Goal: Task Accomplishment & Management: Use online tool/utility

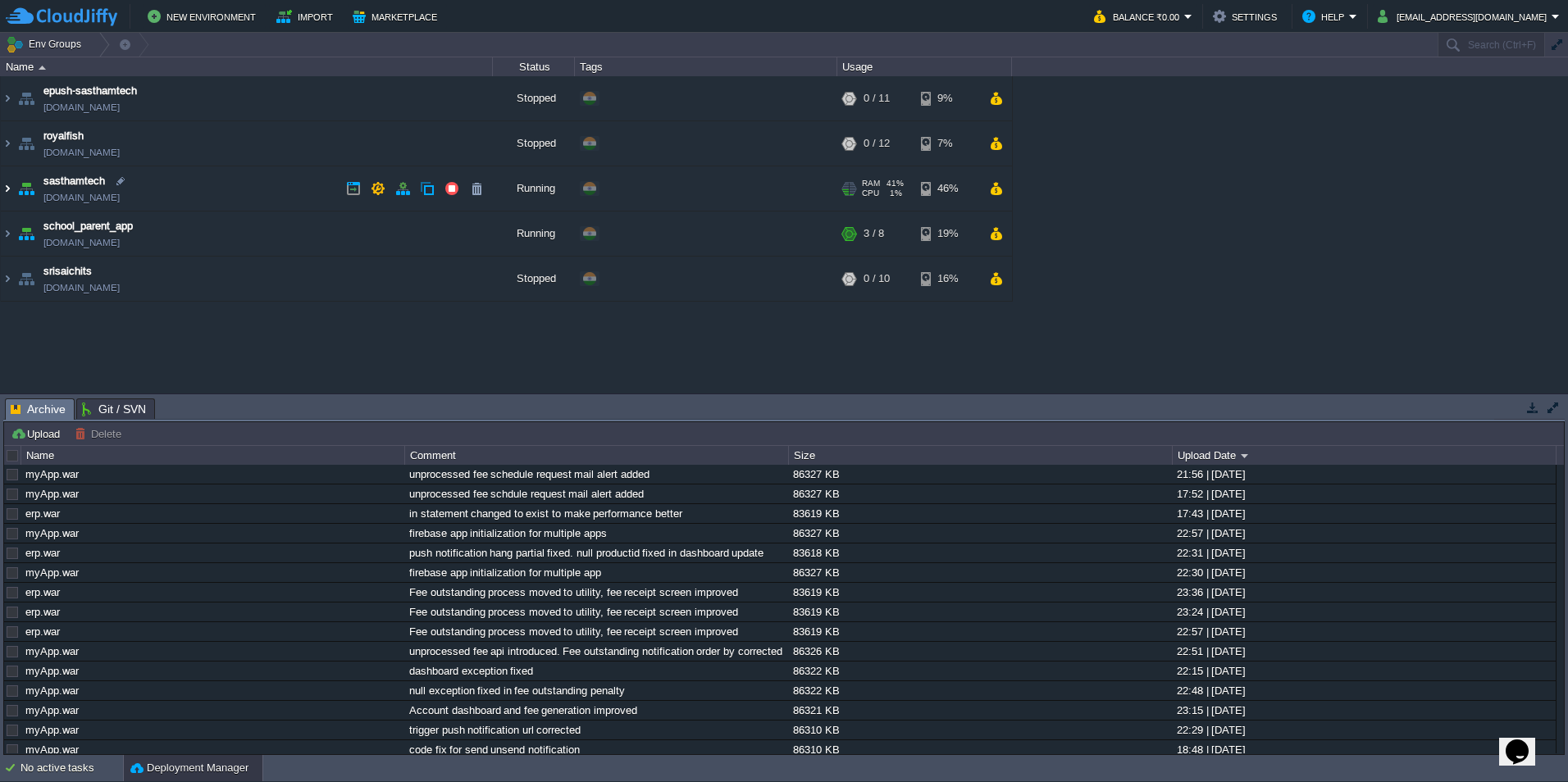
click at [10, 187] on img at bounding box center [8, 188] width 13 height 44
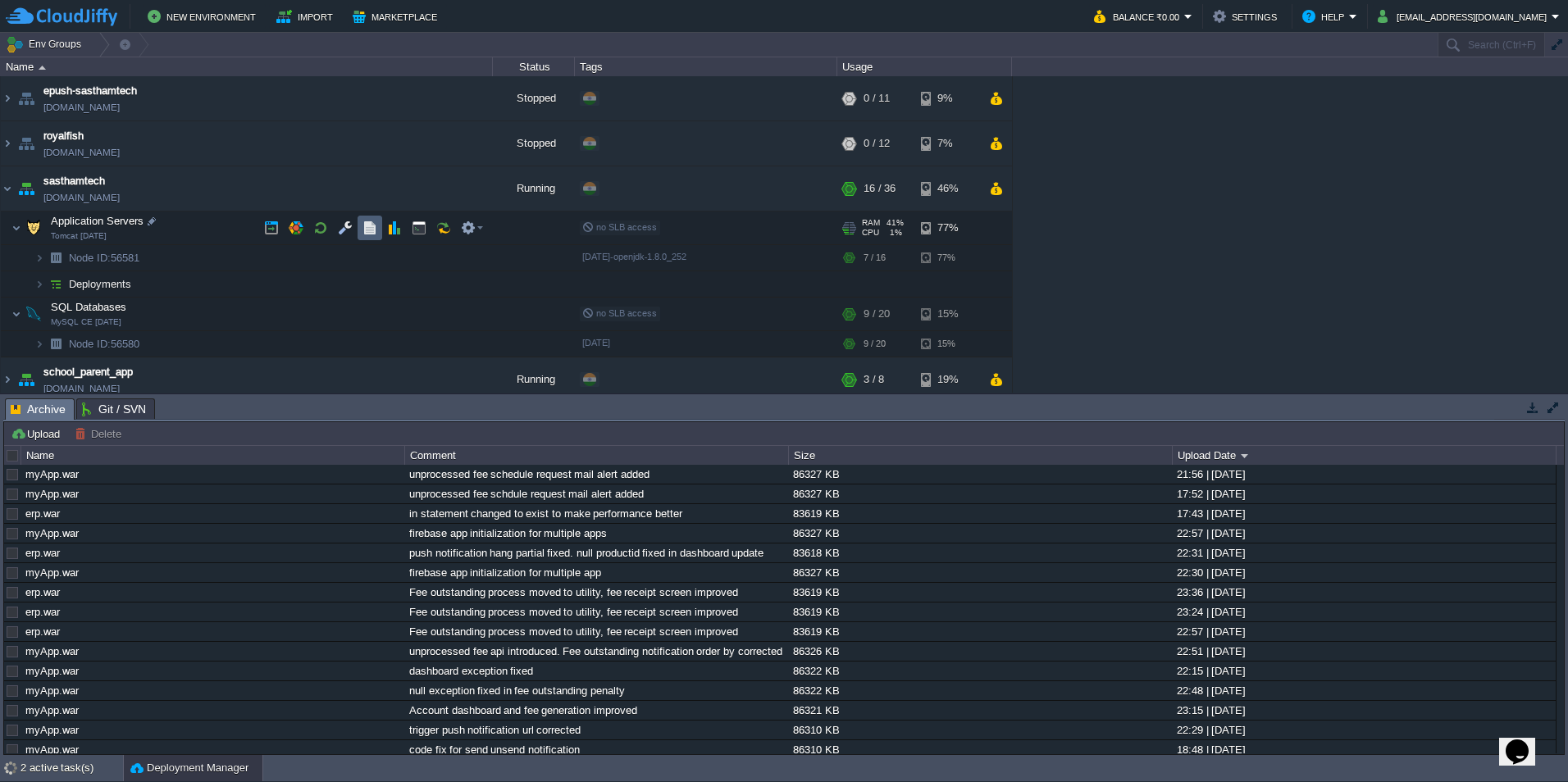
click at [372, 223] on button "button" at bounding box center [370, 228] width 15 height 15
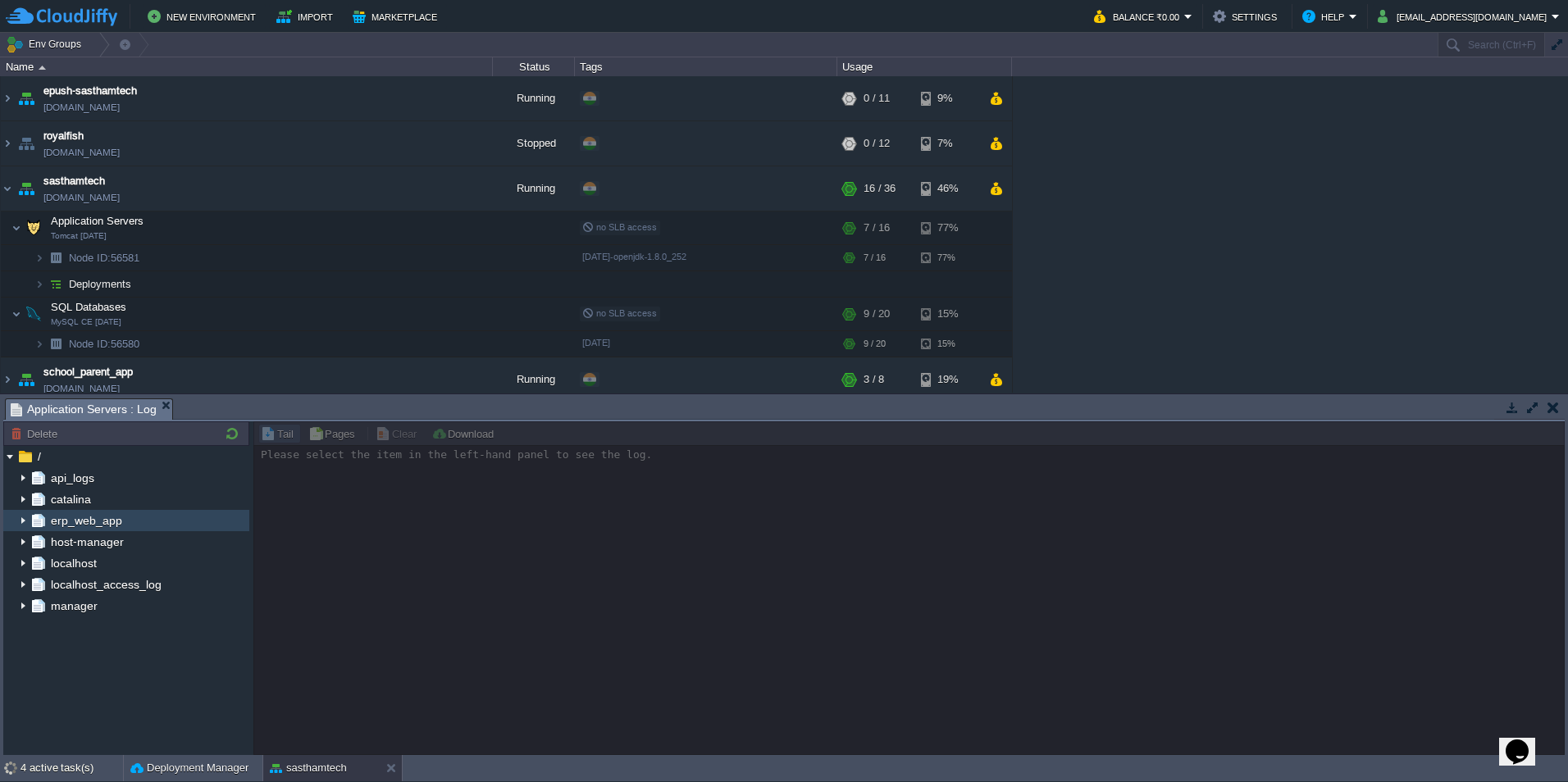
click at [22, 525] on img at bounding box center [23, 521] width 13 height 22
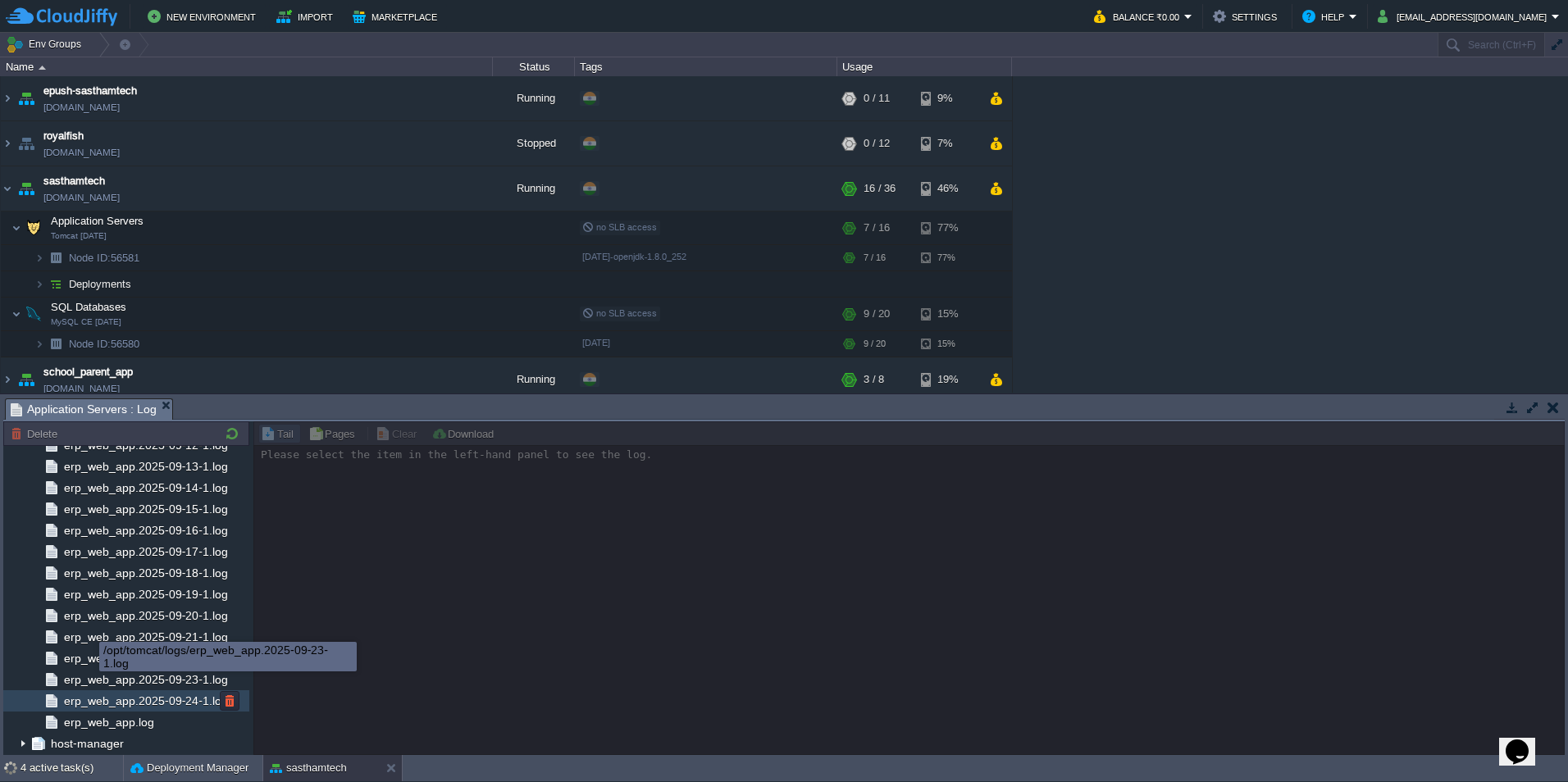
scroll to position [1930, 0]
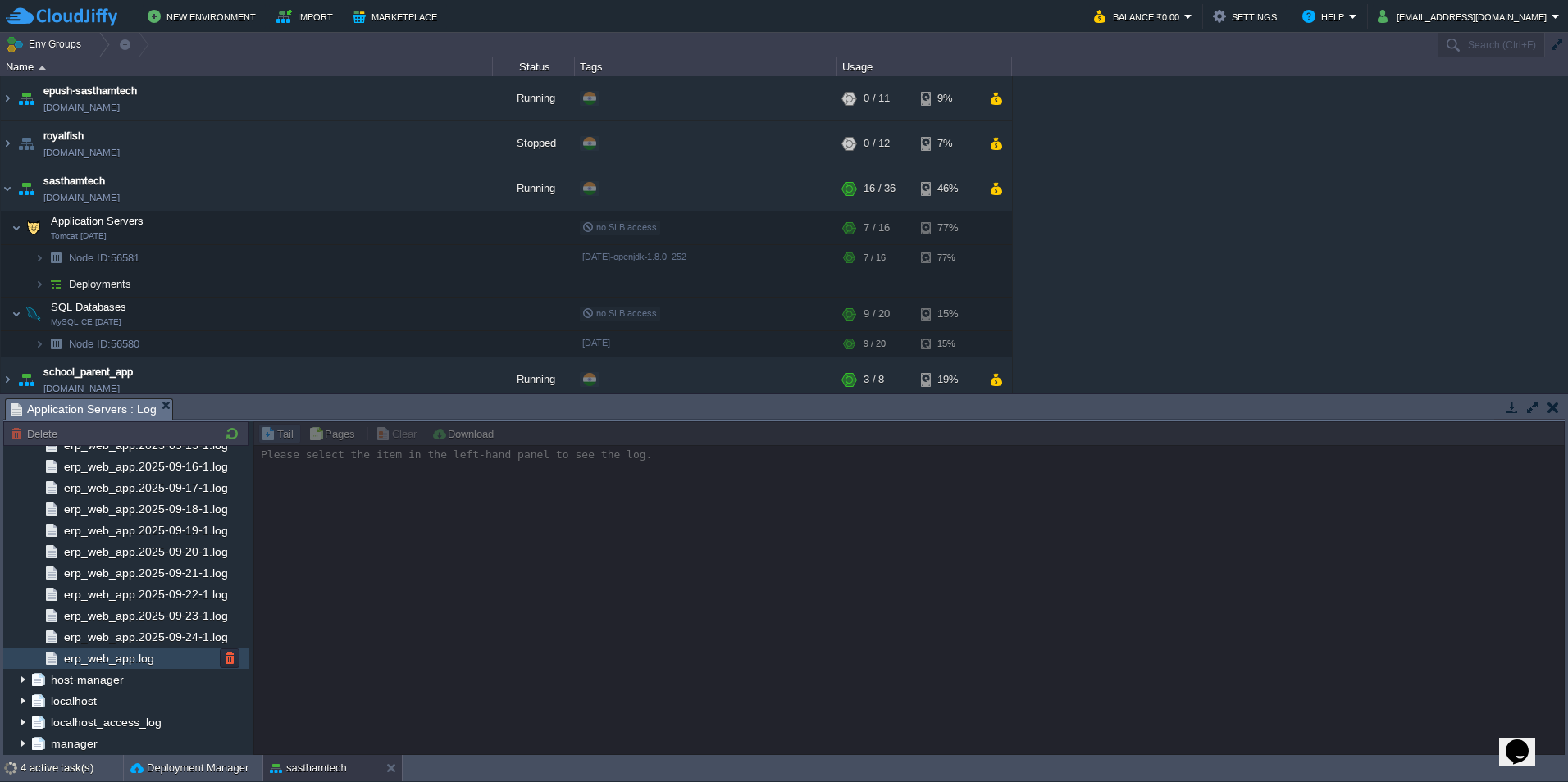
click at [140, 669] on div "erp_web_app.log" at bounding box center [126, 658] width 246 height 22
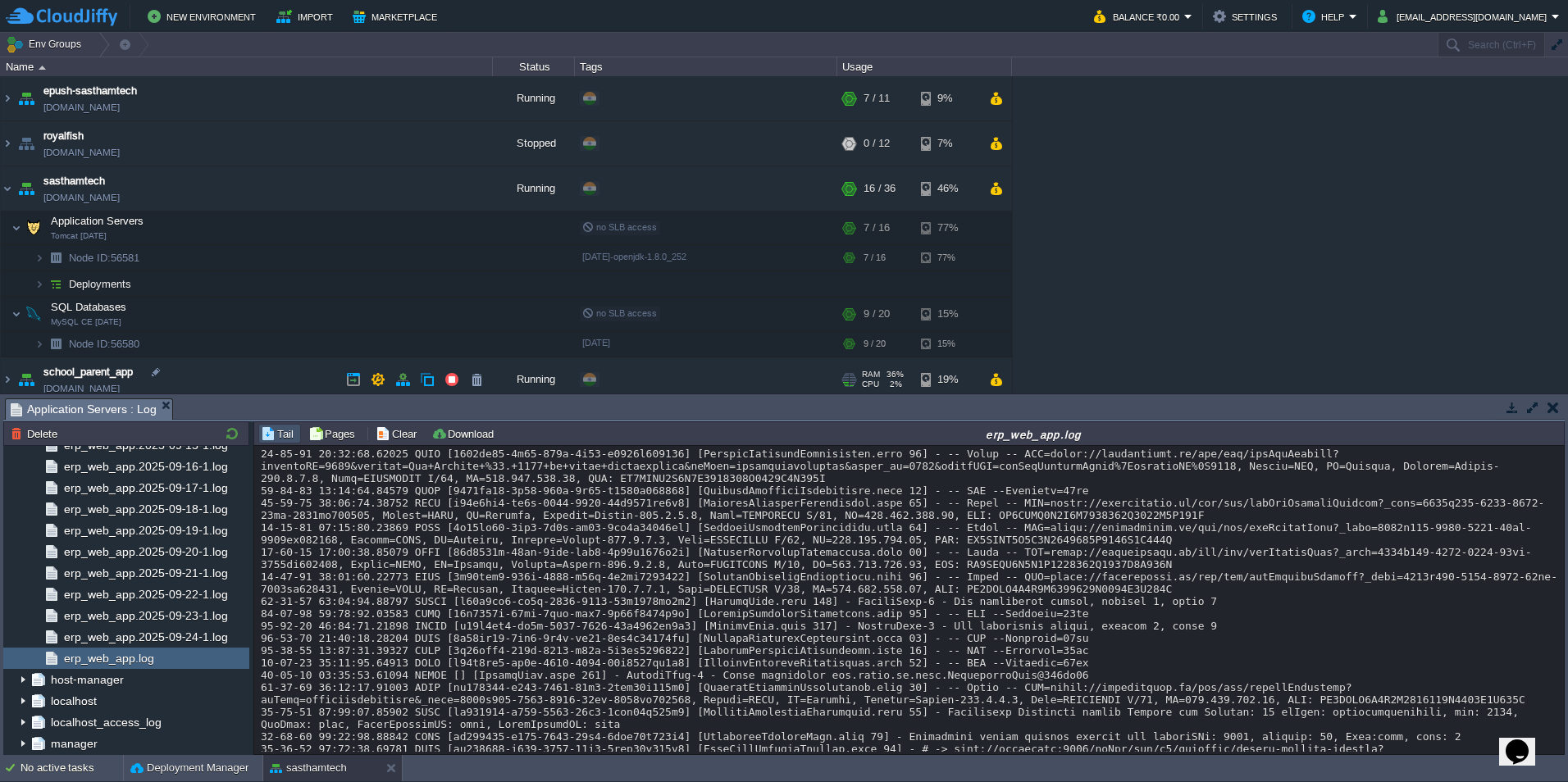
scroll to position [55, 0]
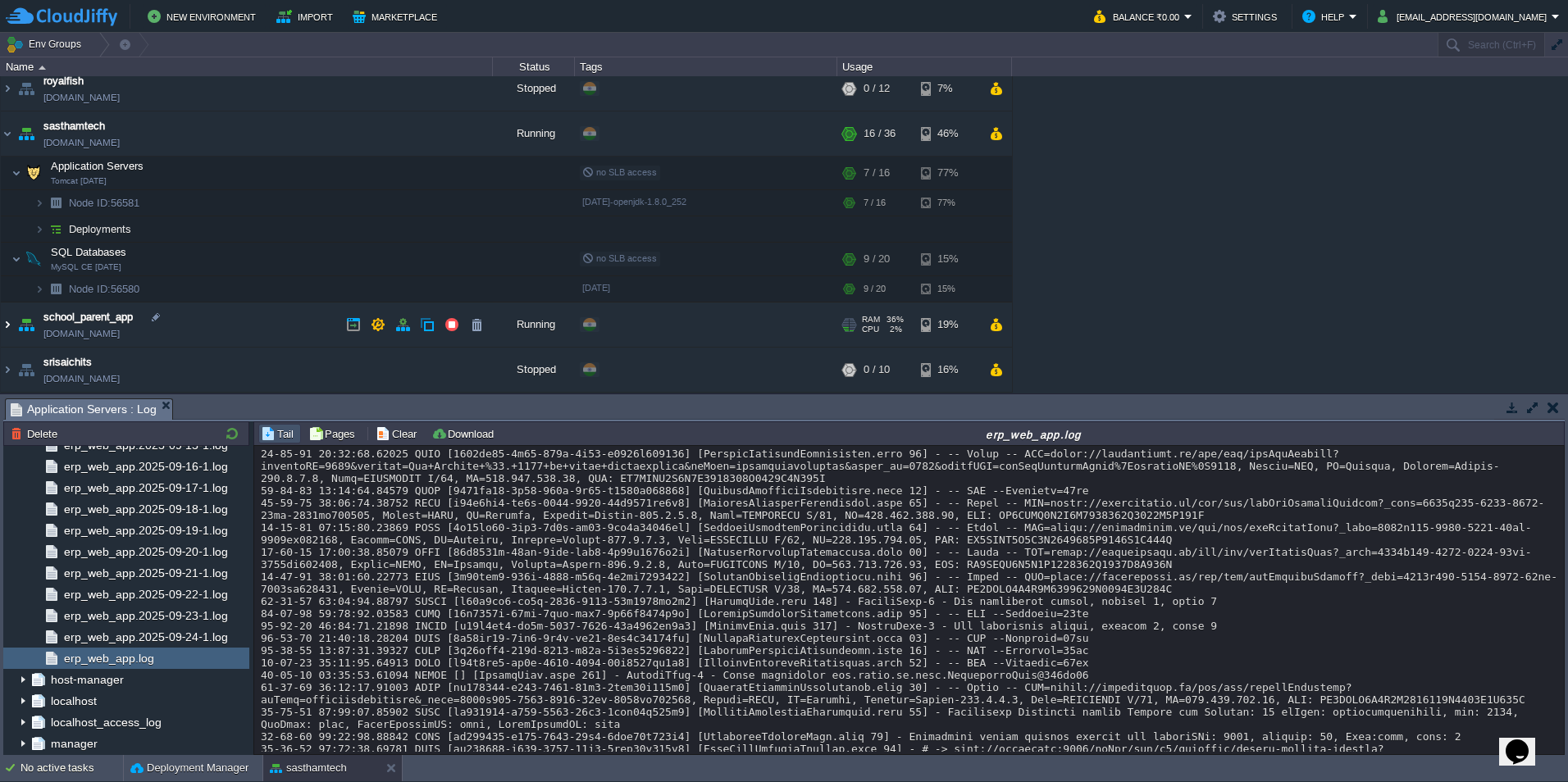
click at [4, 327] on img at bounding box center [8, 325] width 13 height 44
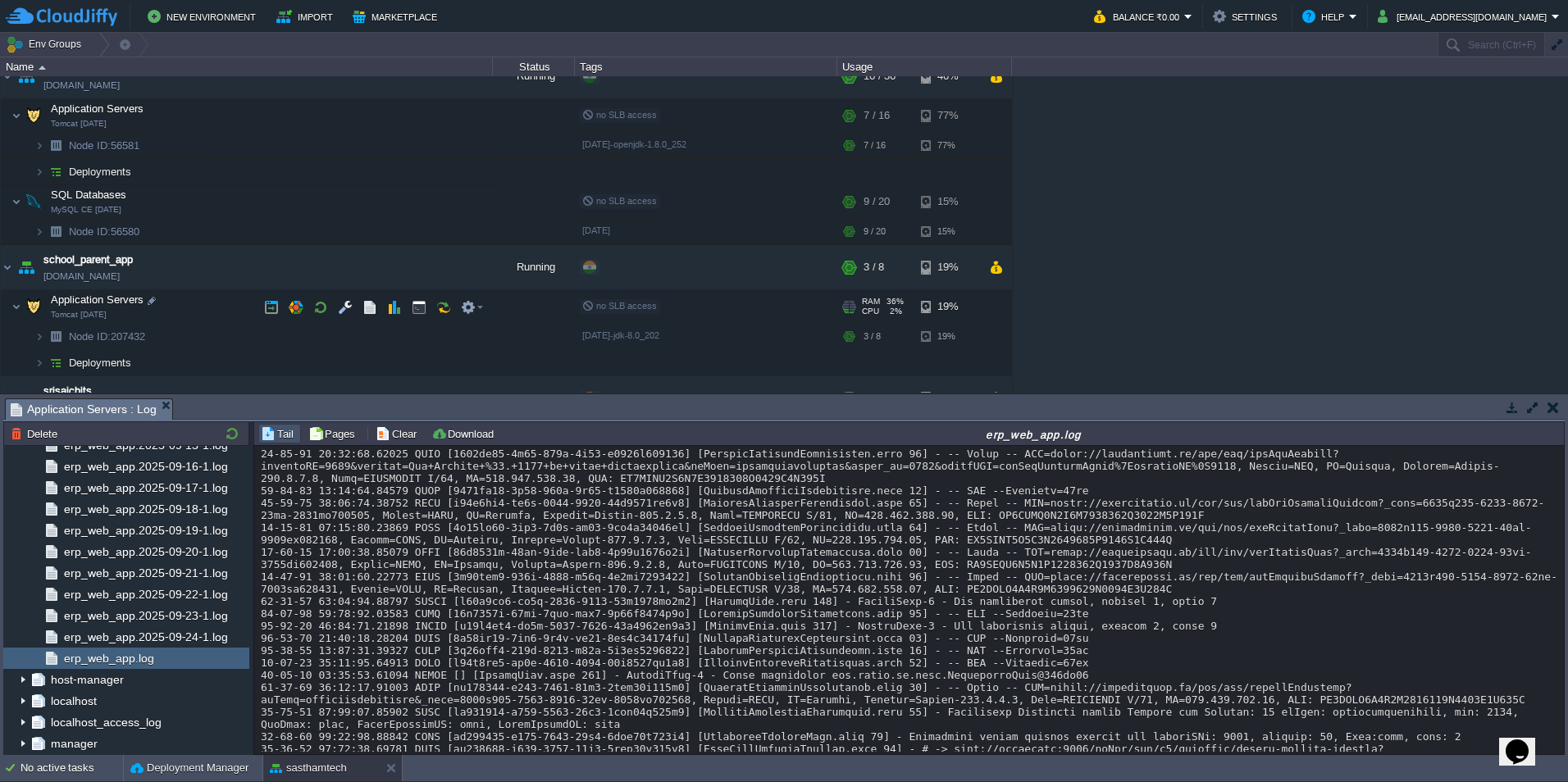
scroll to position [141, 0]
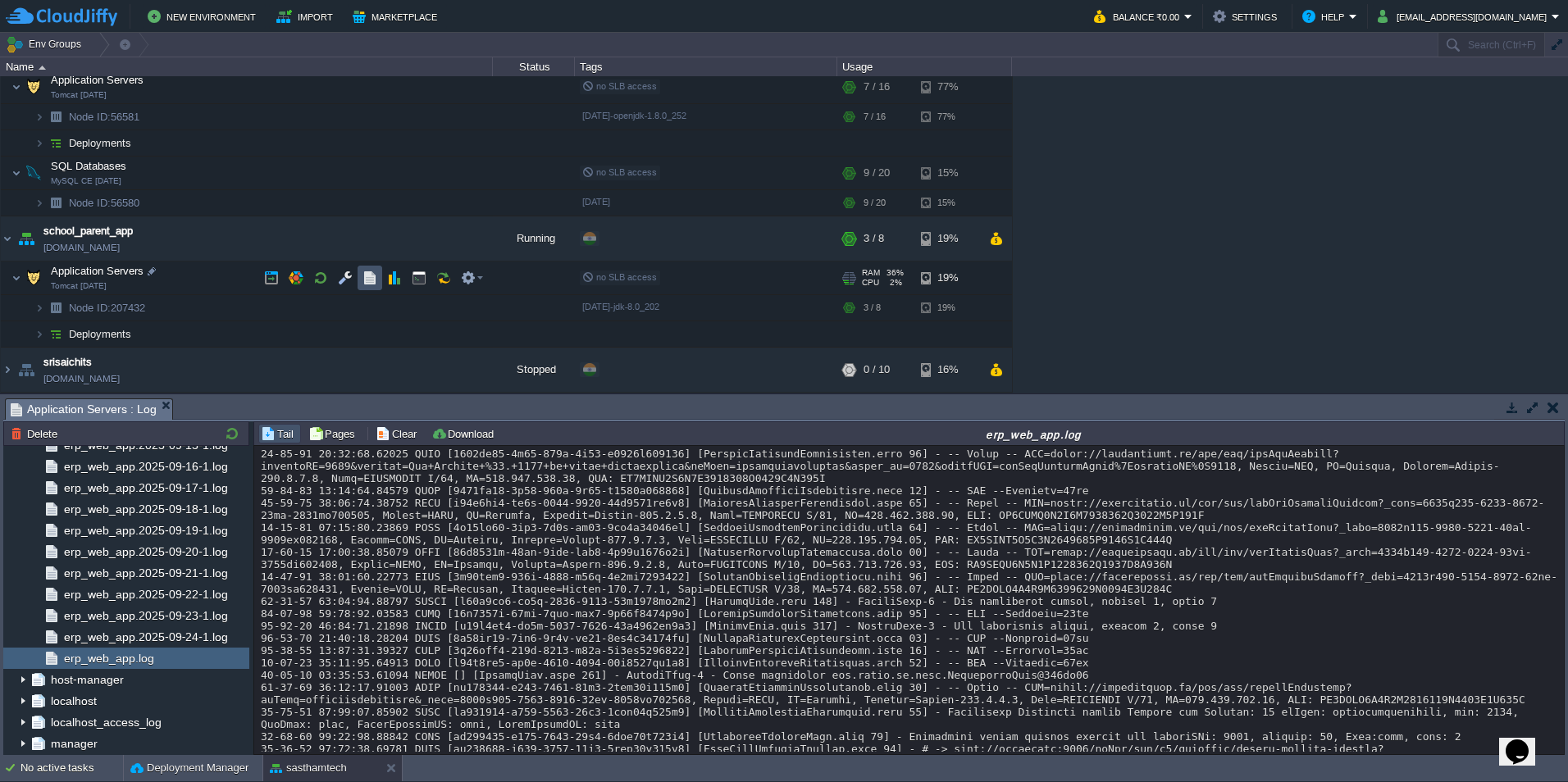
click at [365, 283] on button "button" at bounding box center [370, 278] width 15 height 15
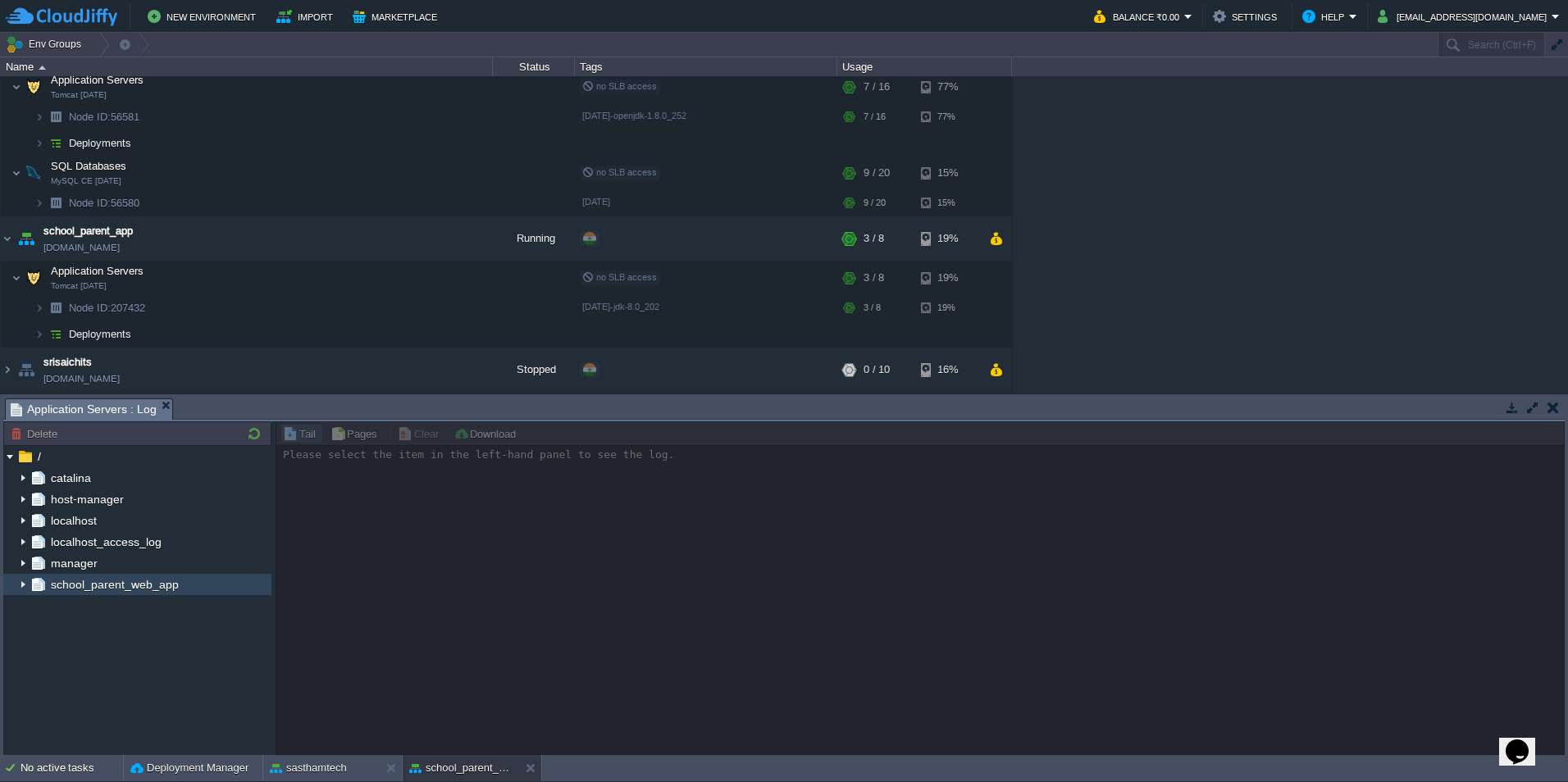
click at [21, 585] on img at bounding box center [23, 584] width 13 height 22
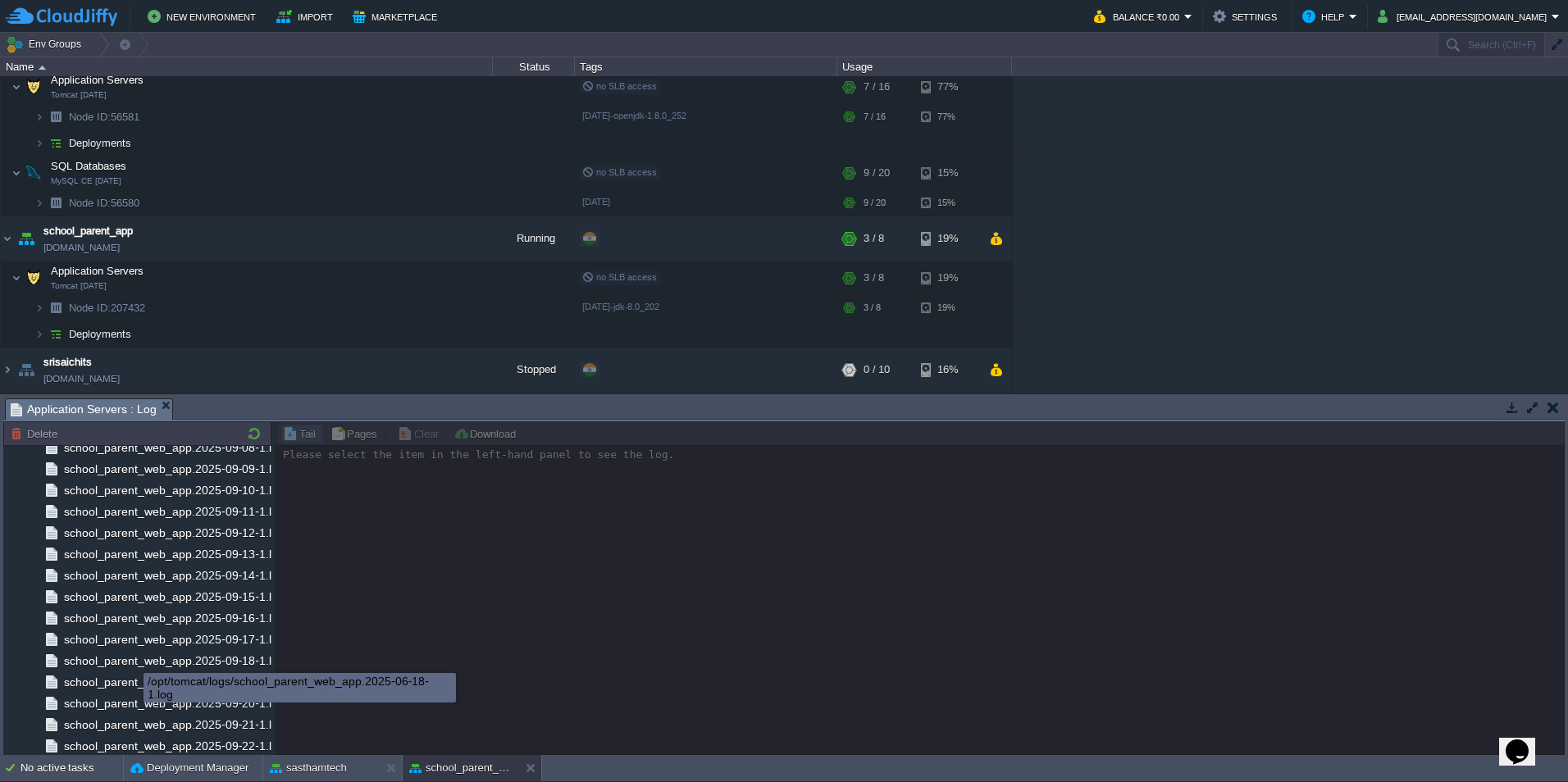
scroll to position [10465, 0]
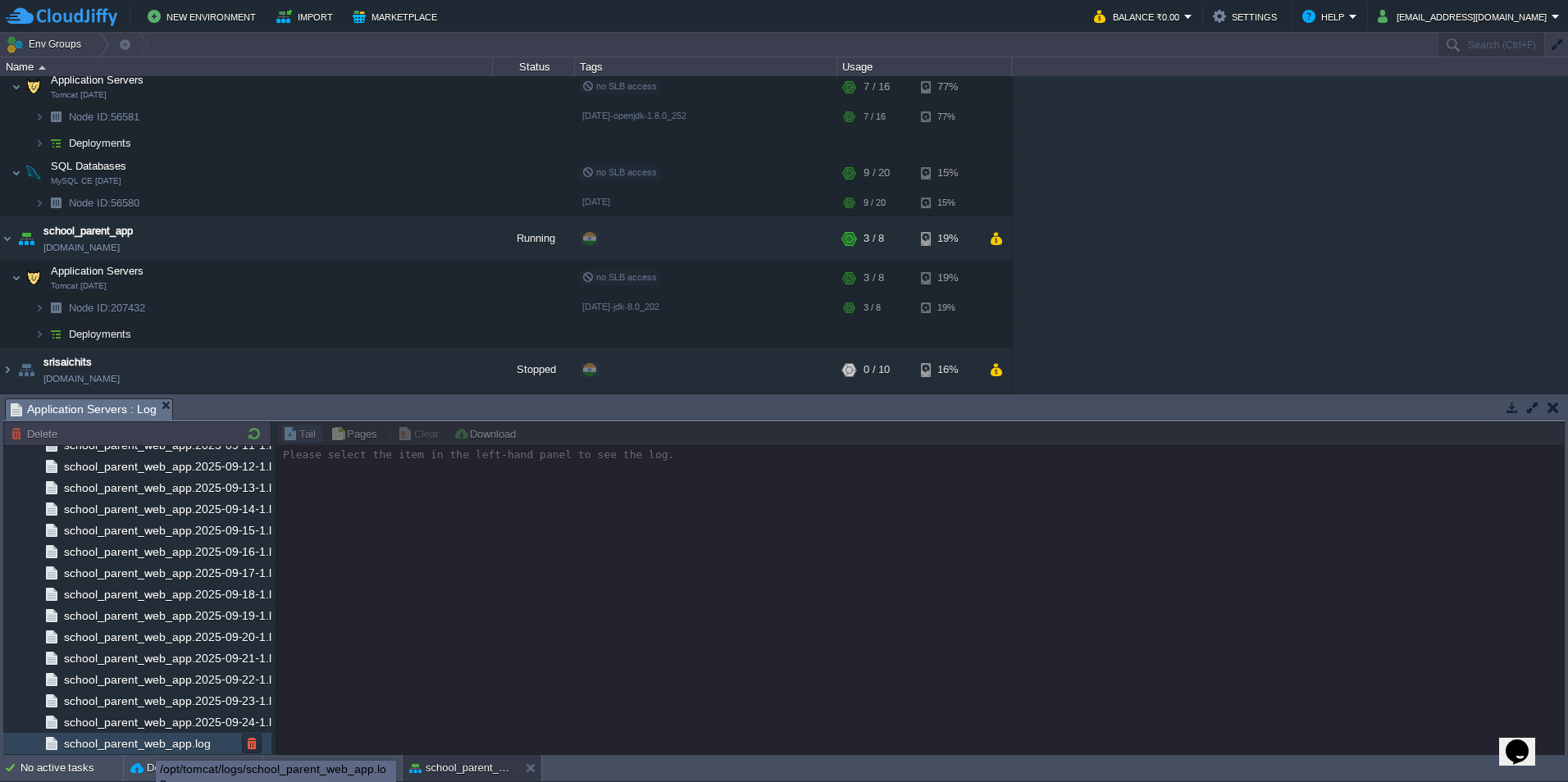
click at [142, 738] on span "school_parent_web_app.log" at bounding box center [136, 744] width 152 height 15
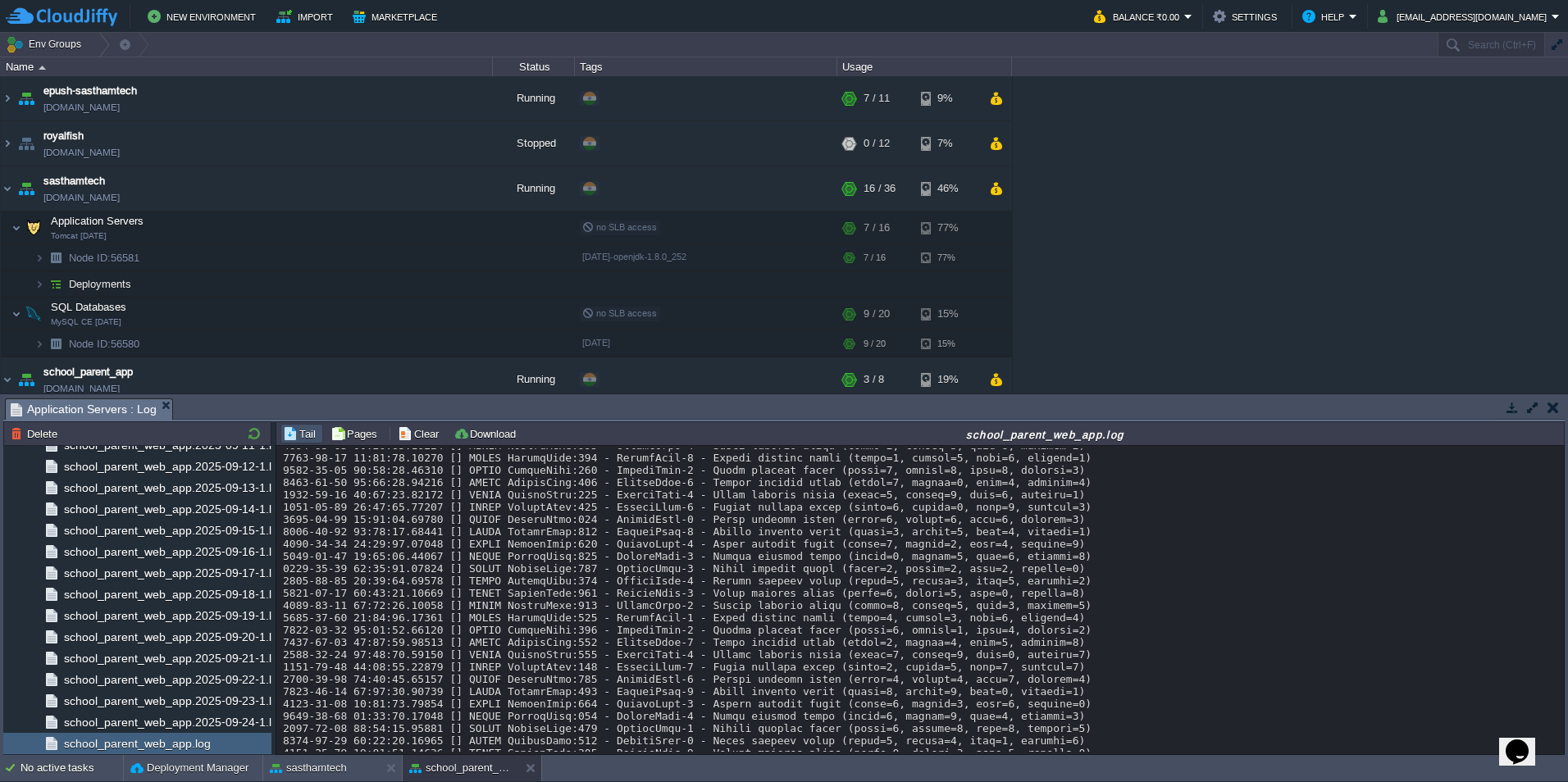
scroll to position [15278, 0]
click at [324, 757] on div "sasthamtech" at bounding box center [321, 769] width 116 height 27
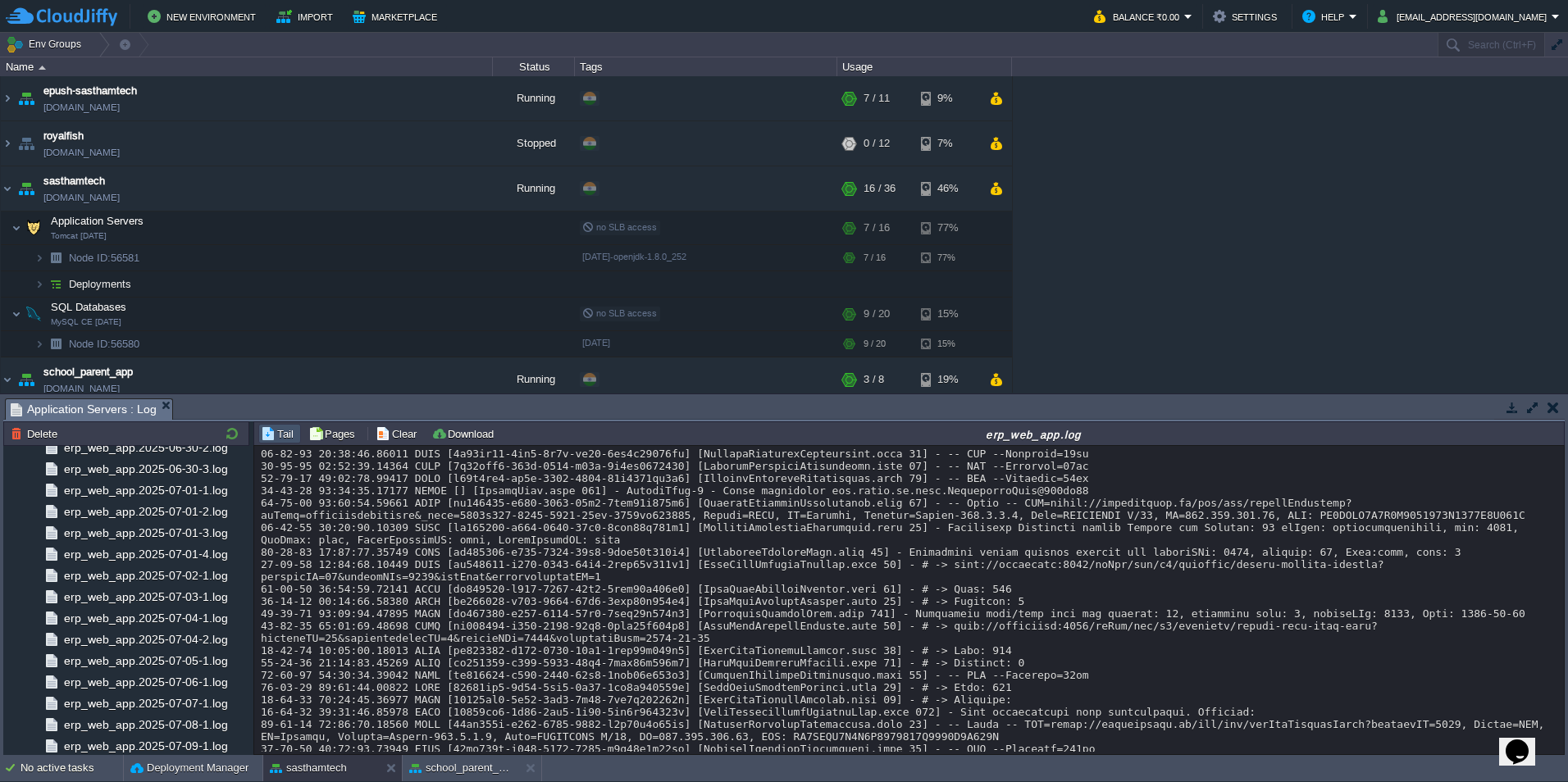
scroll to position [0, 0]
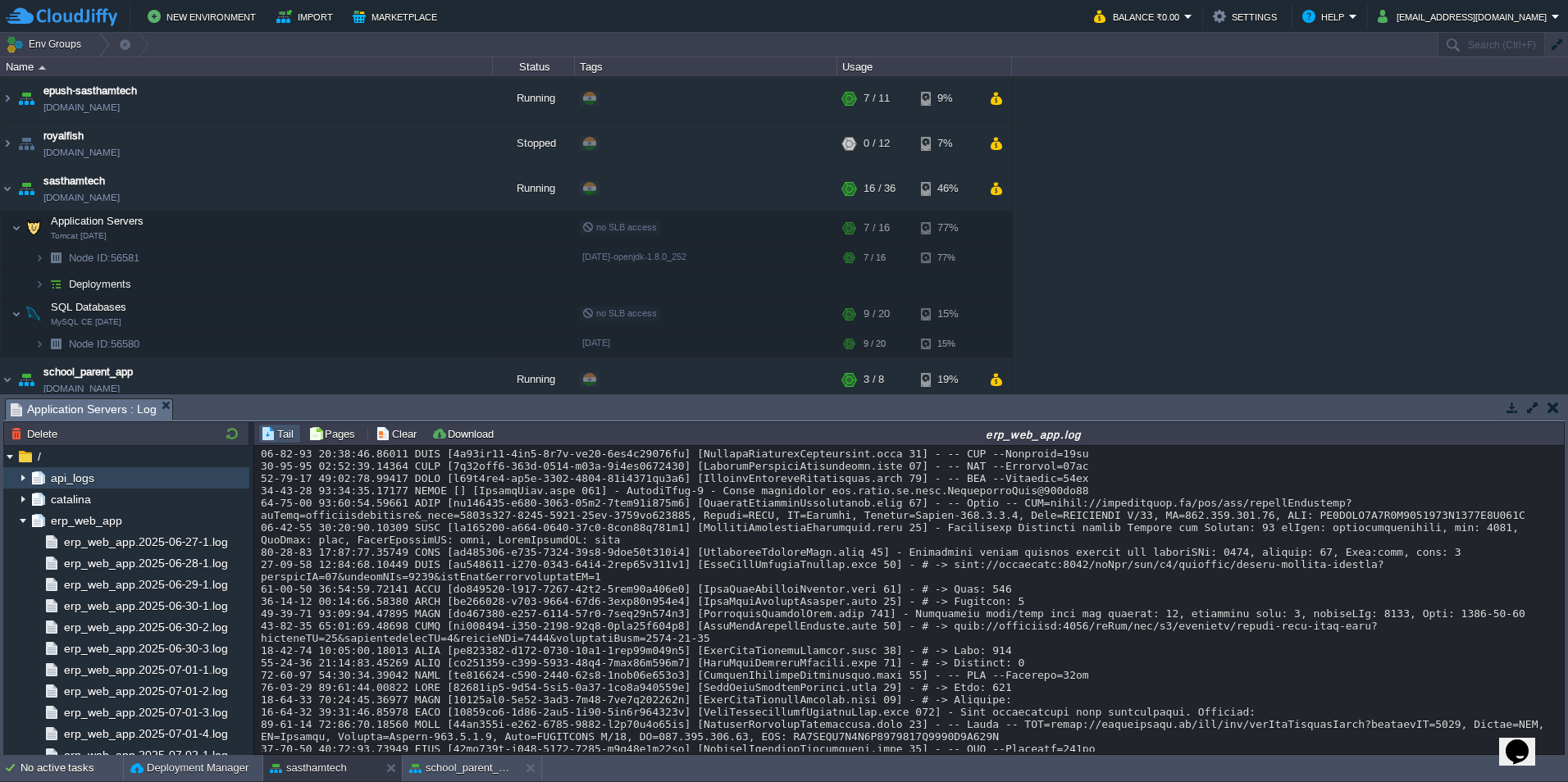
click at [22, 477] on img at bounding box center [23, 478] width 13 height 22
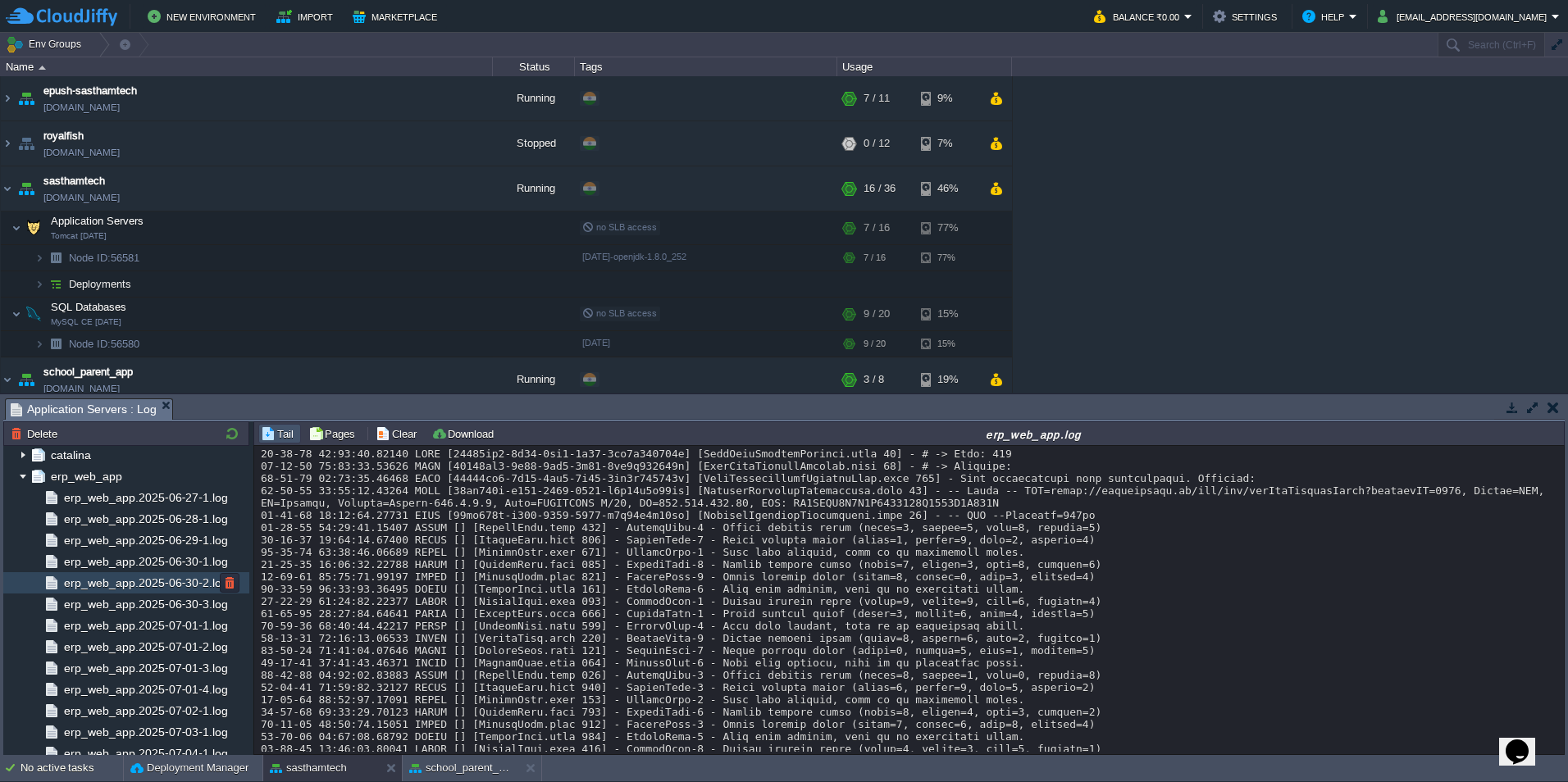
scroll to position [1886, 0]
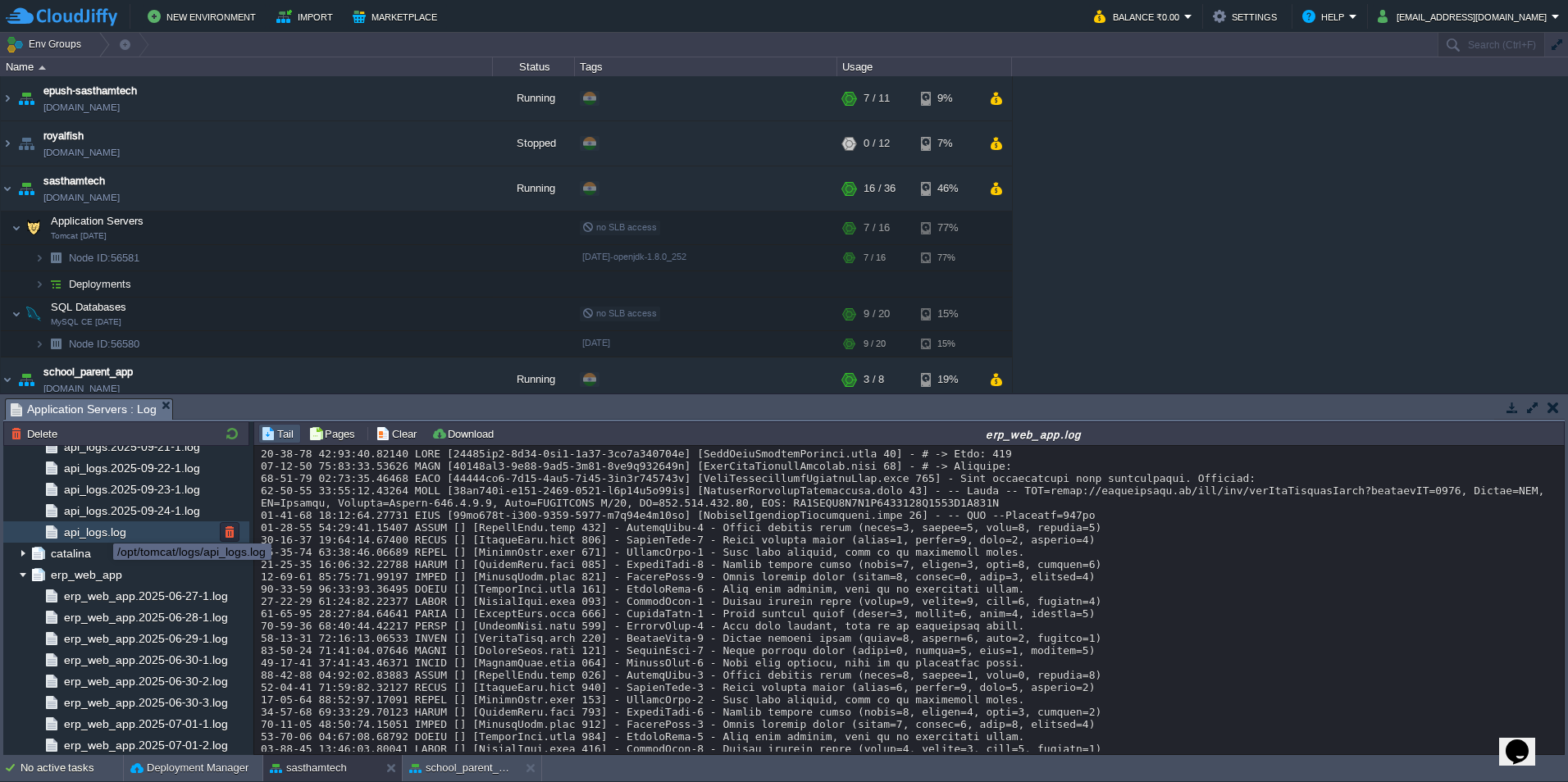
click at [101, 529] on span "api_logs.log" at bounding box center [95, 532] width 68 height 15
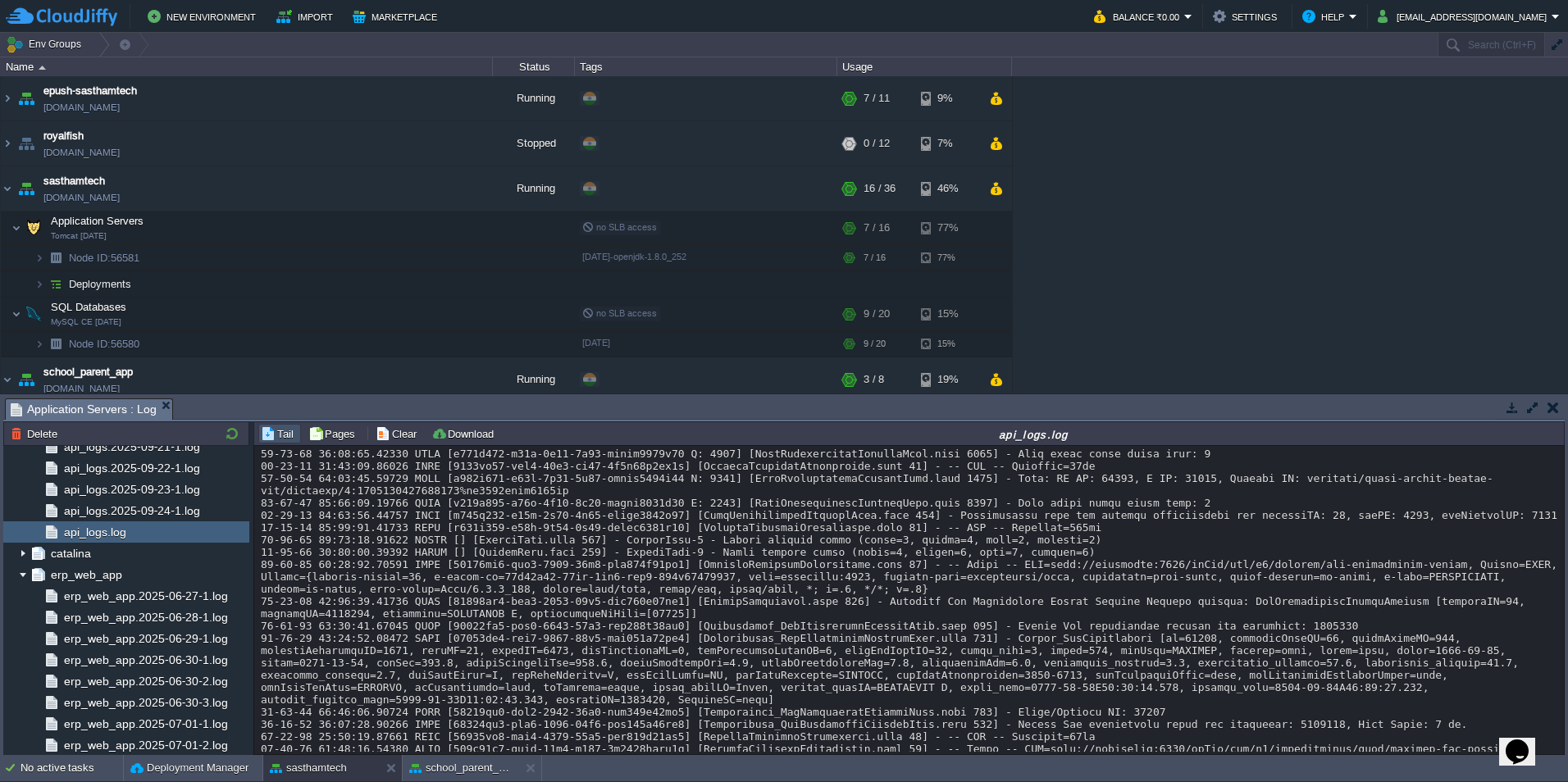
scroll to position [17997, 0]
